Goal: Transaction & Acquisition: Obtain resource

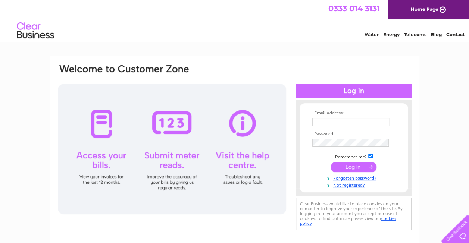
type input "ukaccountspayable@uk.lockton.com"
click at [351, 167] on input "submit" at bounding box center [354, 167] width 46 height 10
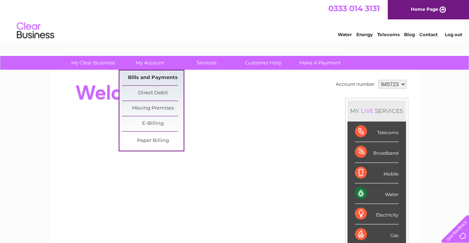
click at [159, 78] on link "Bills and Payments" at bounding box center [153, 78] width 62 height 15
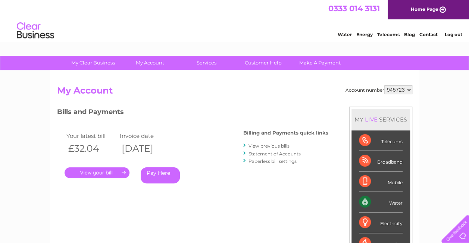
click at [114, 171] on link "." at bounding box center [97, 173] width 65 height 11
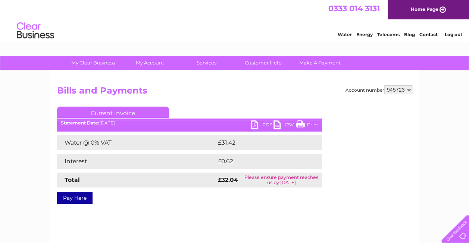
click at [257, 125] on link "PDF" at bounding box center [262, 126] width 22 height 11
